Goal: Task Accomplishment & Management: Manage account settings

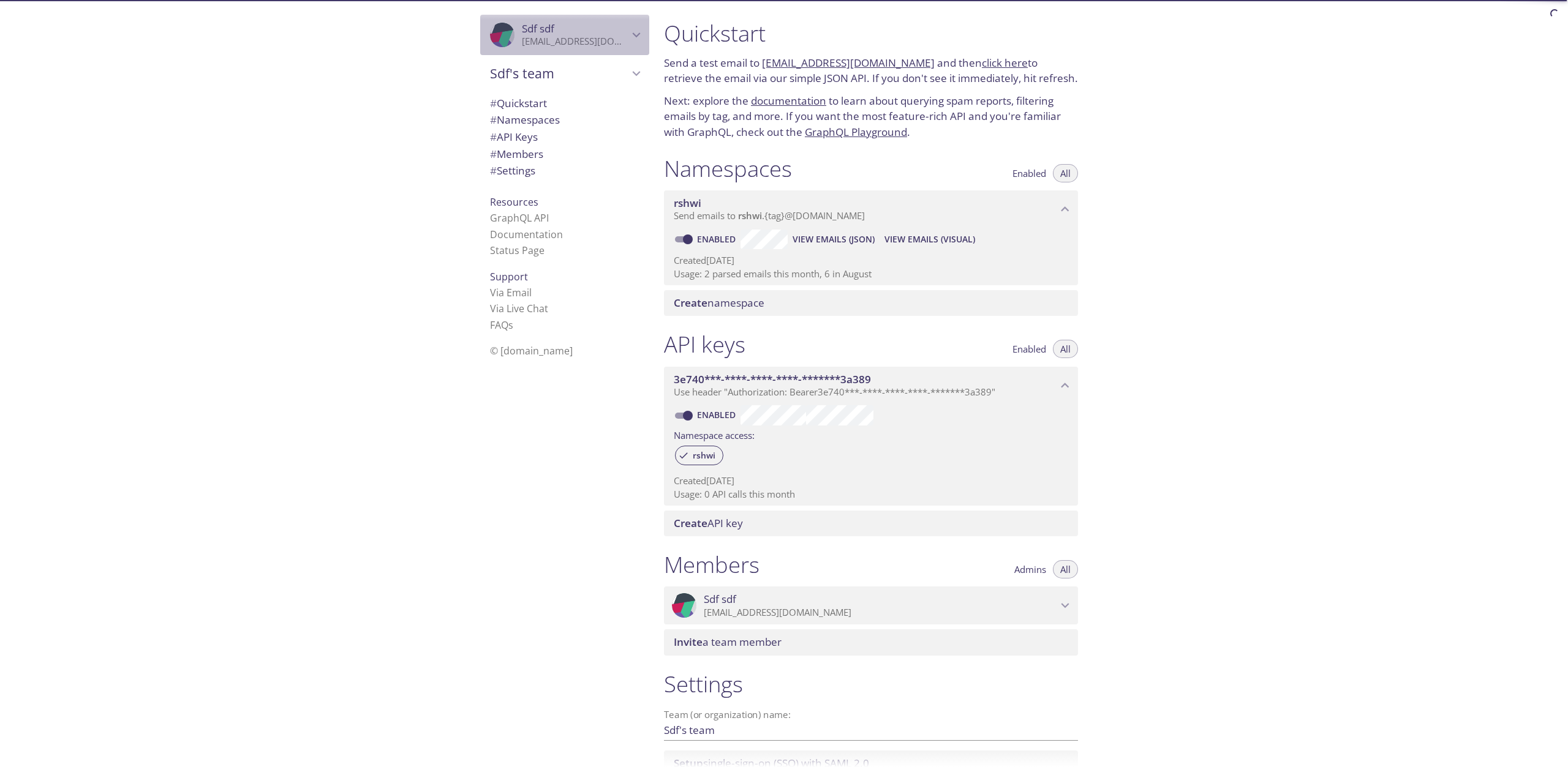
click at [596, 36] on span "Sdf sdf" at bounding box center [575, 29] width 106 height 13
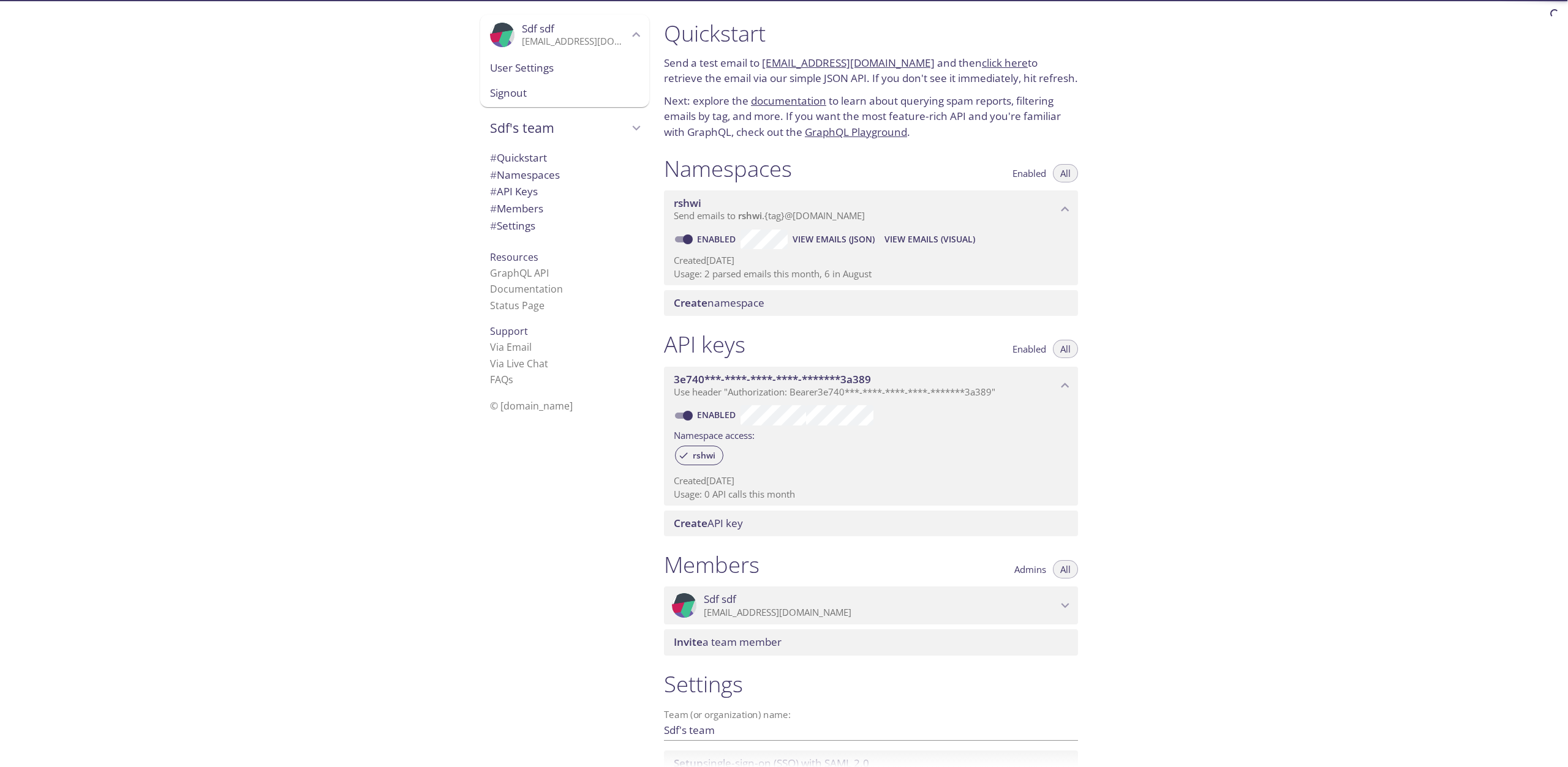
click at [527, 89] on span "Signout" at bounding box center [565, 93] width 149 height 16
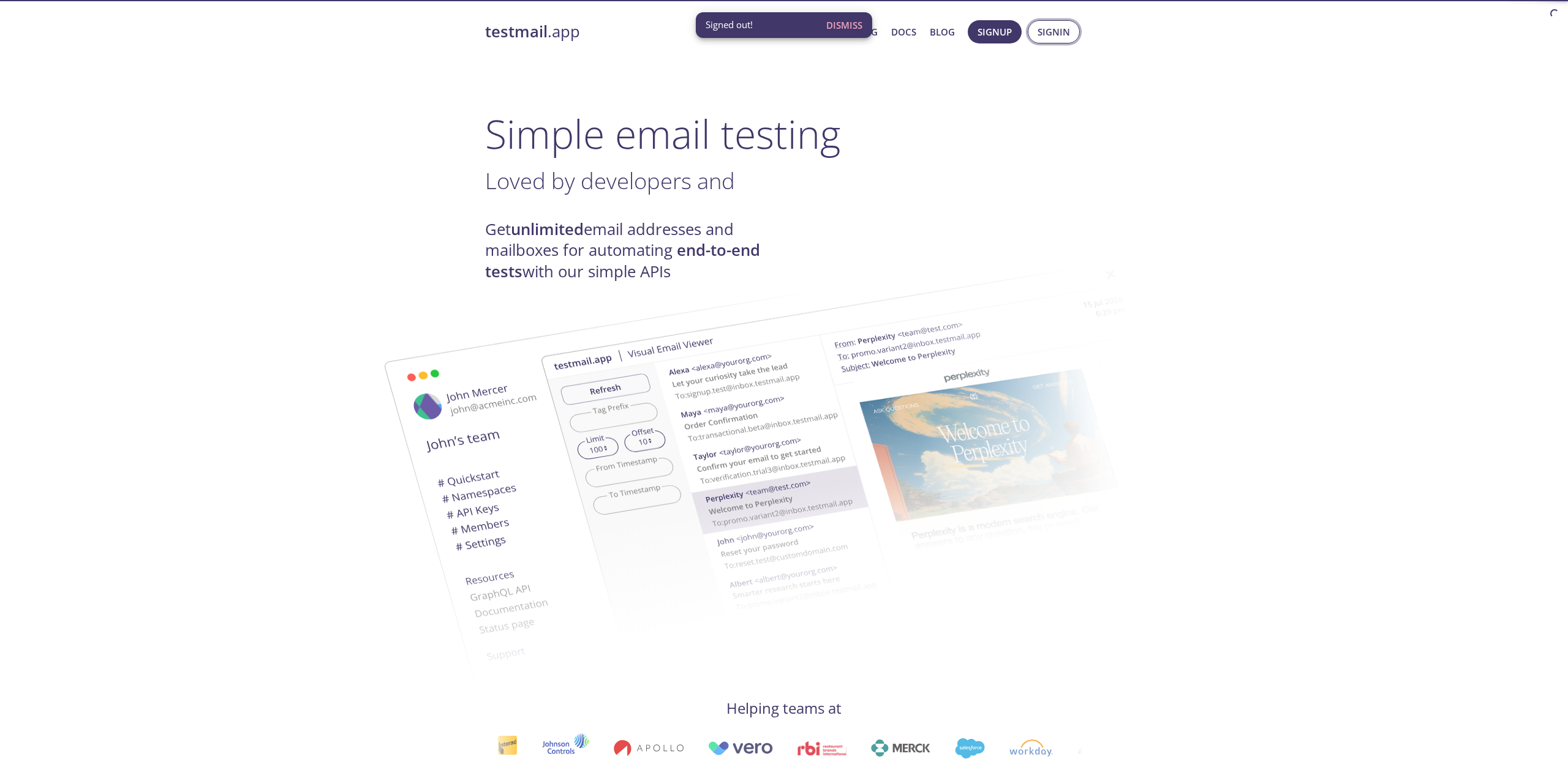
click at [1045, 36] on span "Signin" at bounding box center [1054, 32] width 32 height 16
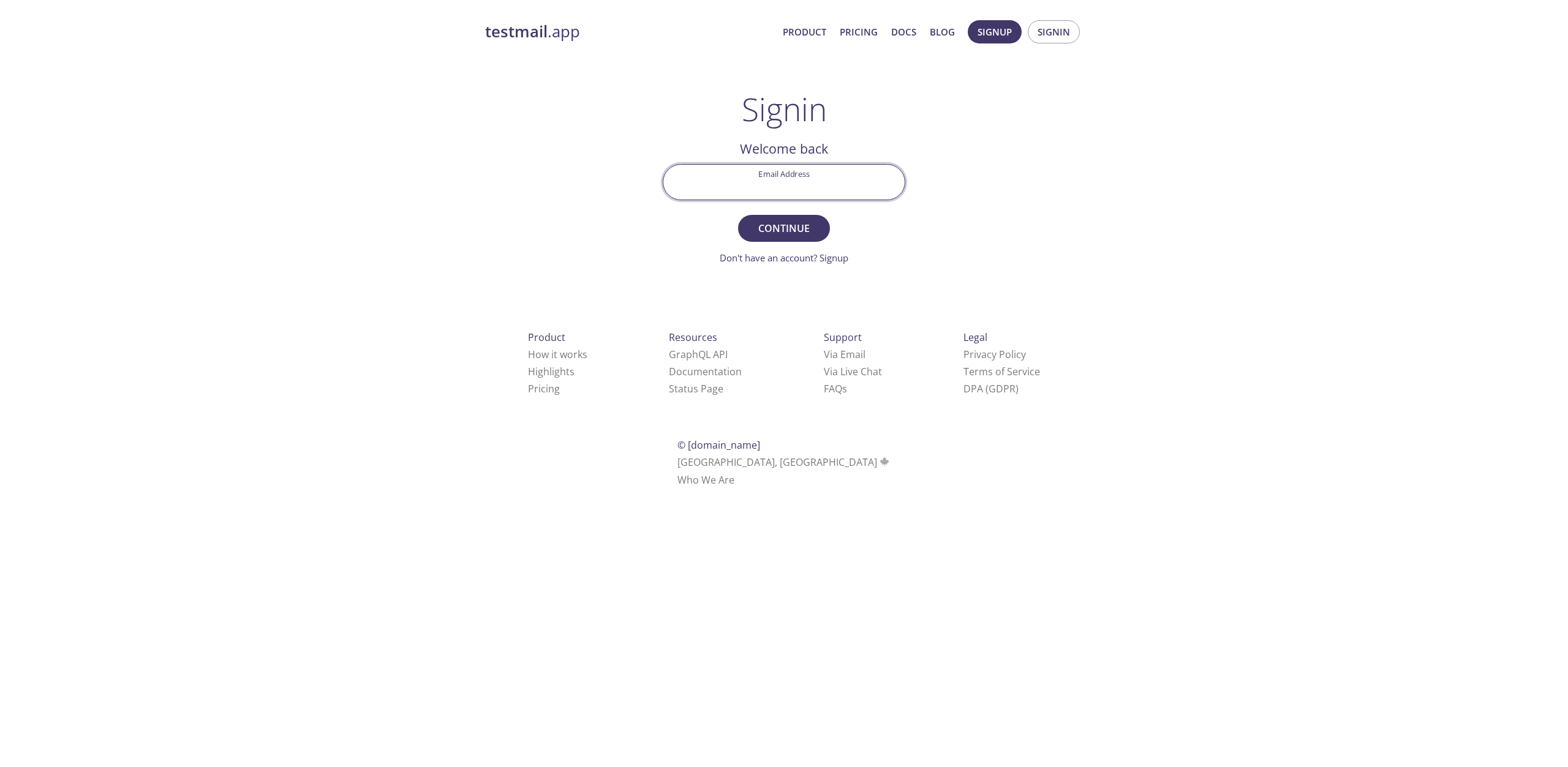
click at [758, 188] on input "Email Address" at bounding box center [784, 182] width 242 height 35
paste input "[EMAIL_ADDRESS][DOMAIN_NAME]"
type input "[EMAIL_ADDRESS][DOMAIN_NAME]"
click at [806, 223] on span "Continue" at bounding box center [784, 228] width 65 height 17
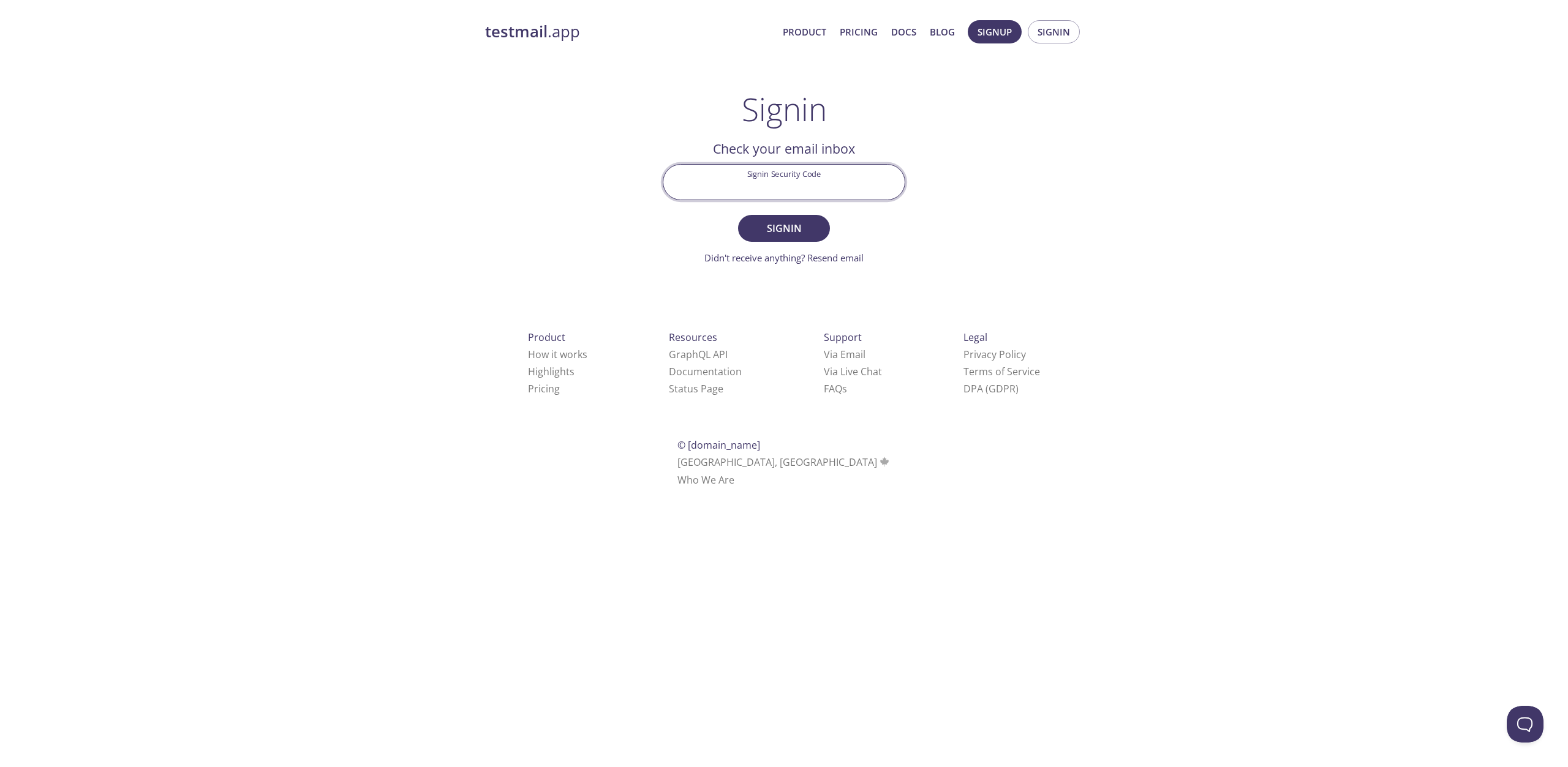
click at [727, 174] on input "Signin Security Code" at bounding box center [784, 182] width 242 height 35
paste input "VPFXWH9"
type input "VPFXWH9"
click at [788, 232] on span "Signin" at bounding box center [784, 228] width 65 height 17
